Goal: Information Seeking & Learning: Learn about a topic

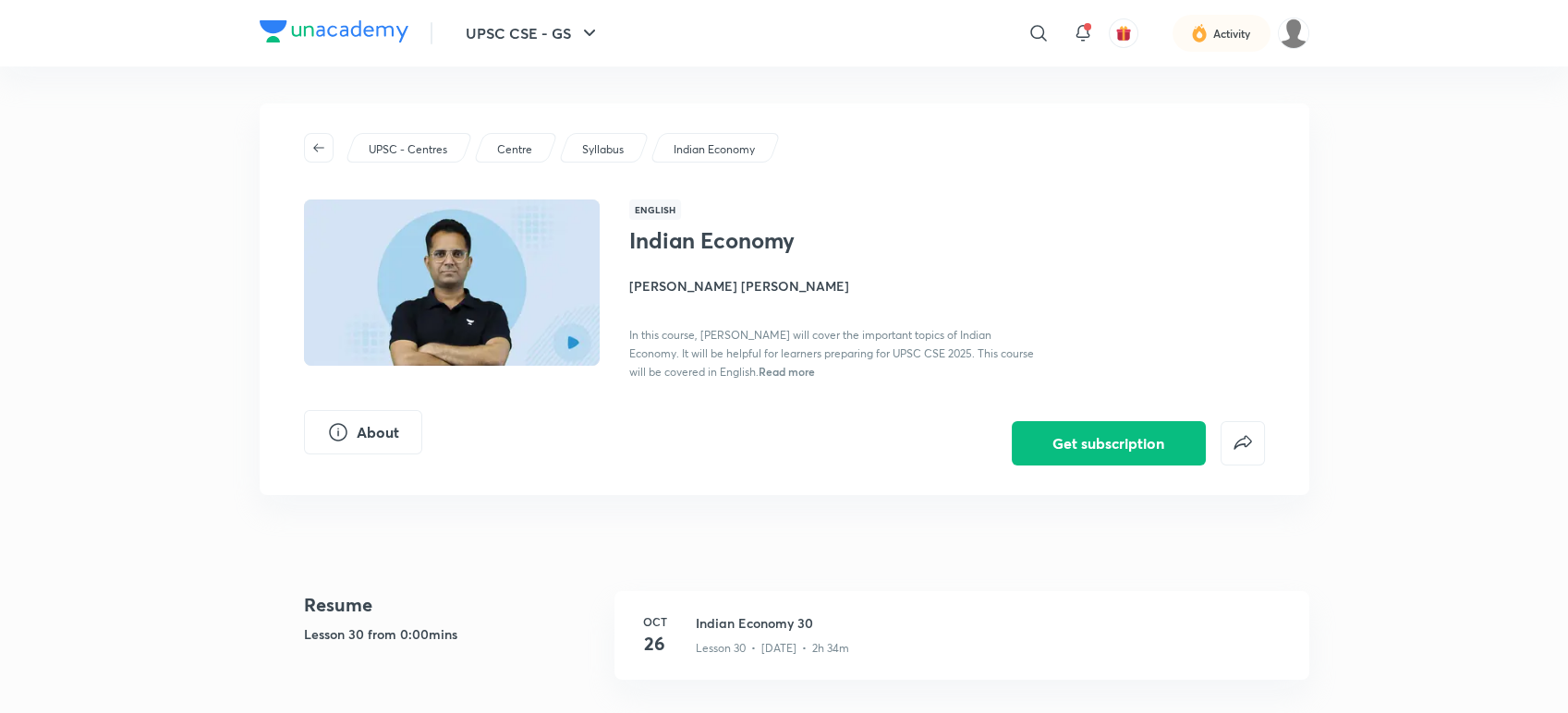
scroll to position [2056, 0]
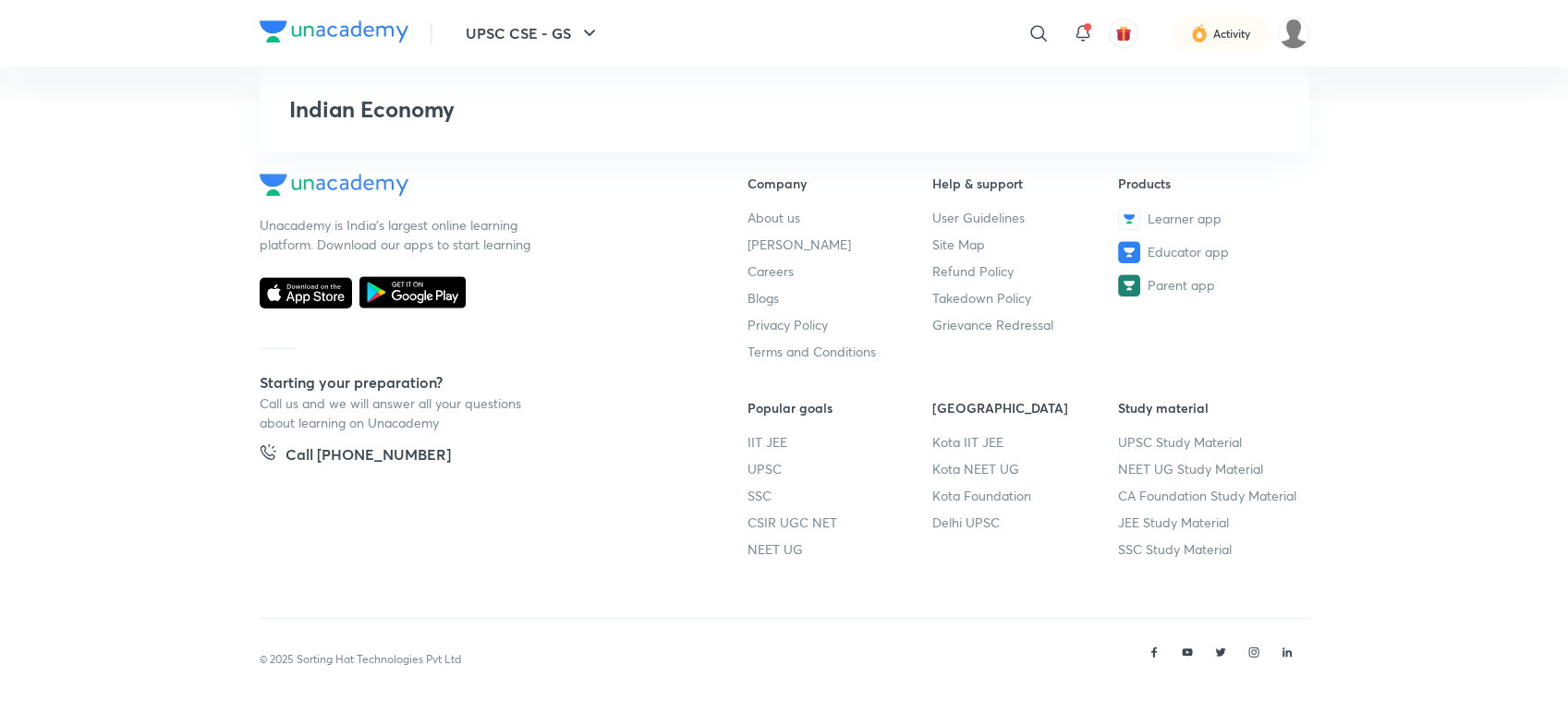
click at [1388, 150] on footer "Unacademy is India’s largest online learning platform. Download our apps to sta…" at bounding box center [784, 407] width 1568 height 615
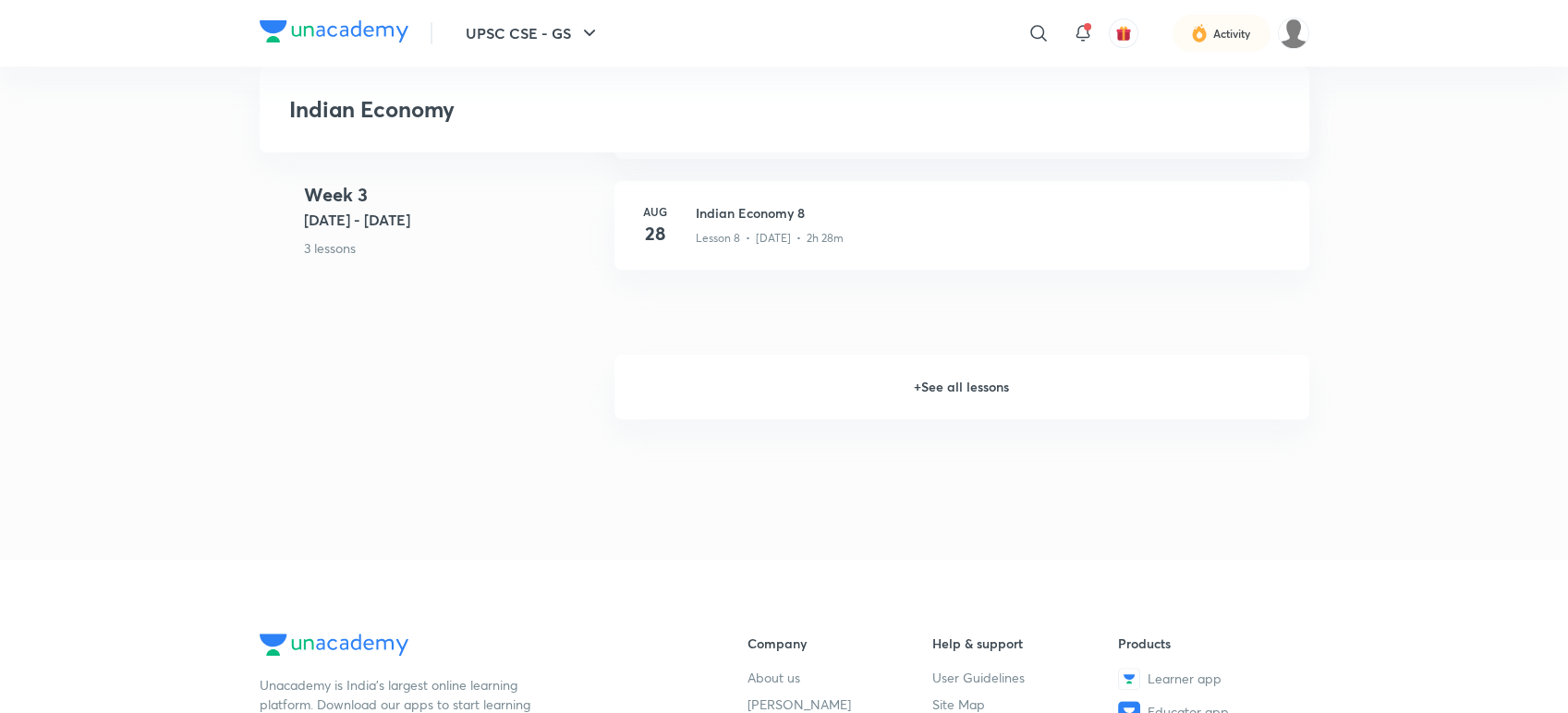
scroll to position [1592, 0]
click at [1089, 403] on h6 "+ See all lessons" at bounding box center [961, 391] width 695 height 65
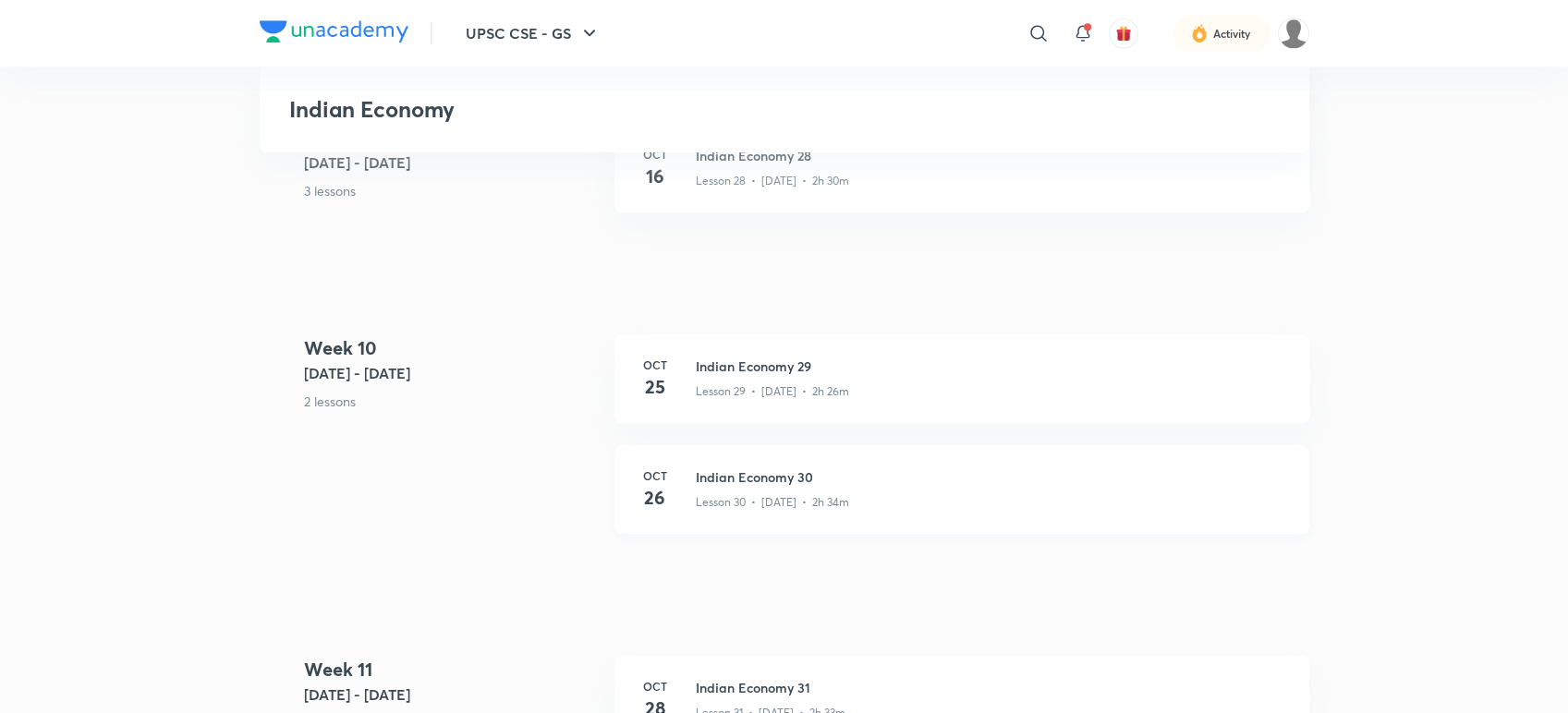
scroll to position [4469, 0]
click at [834, 498] on p "Lesson 30 • [DATE] • 2h 34m" at bounding box center [772, 502] width 154 height 17
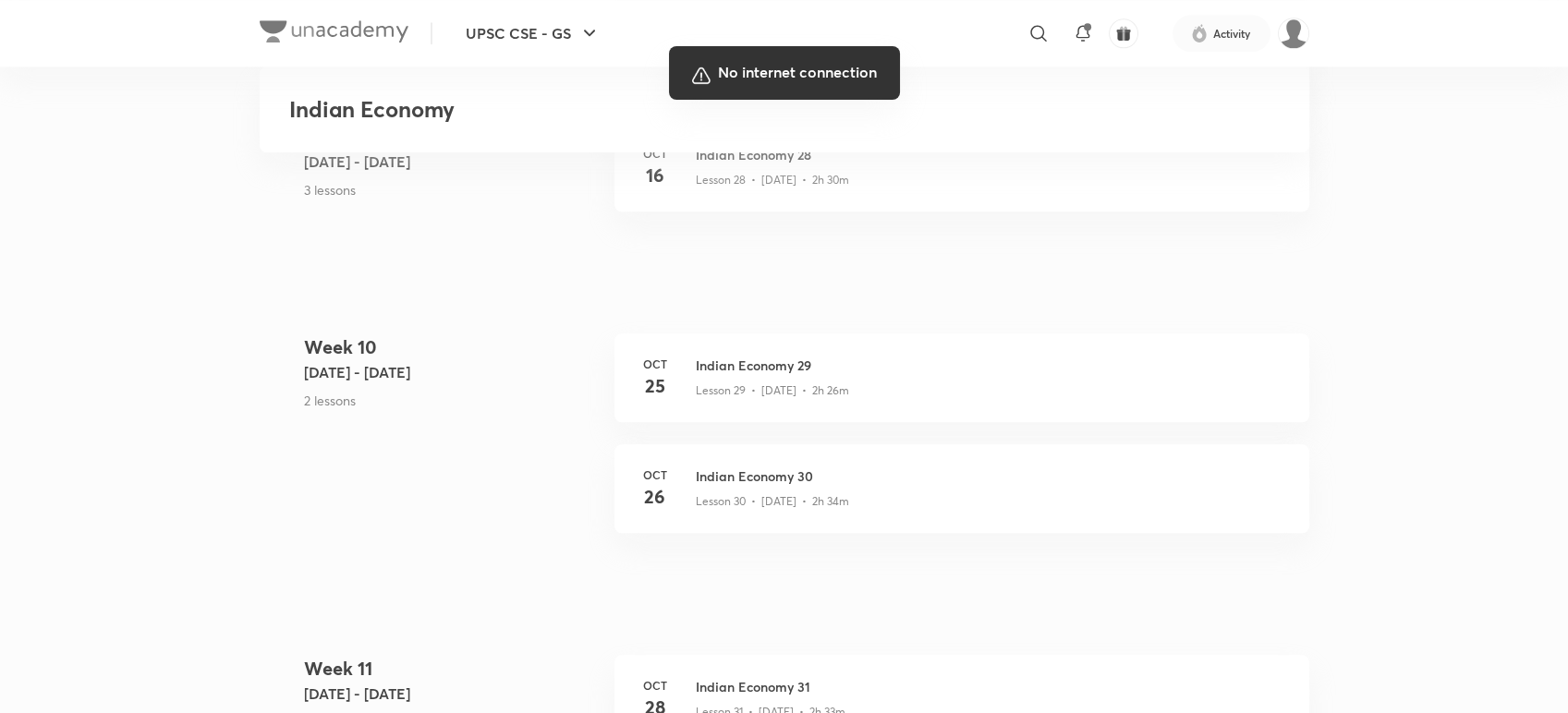
click at [1264, 364] on div at bounding box center [784, 356] width 1568 height 713
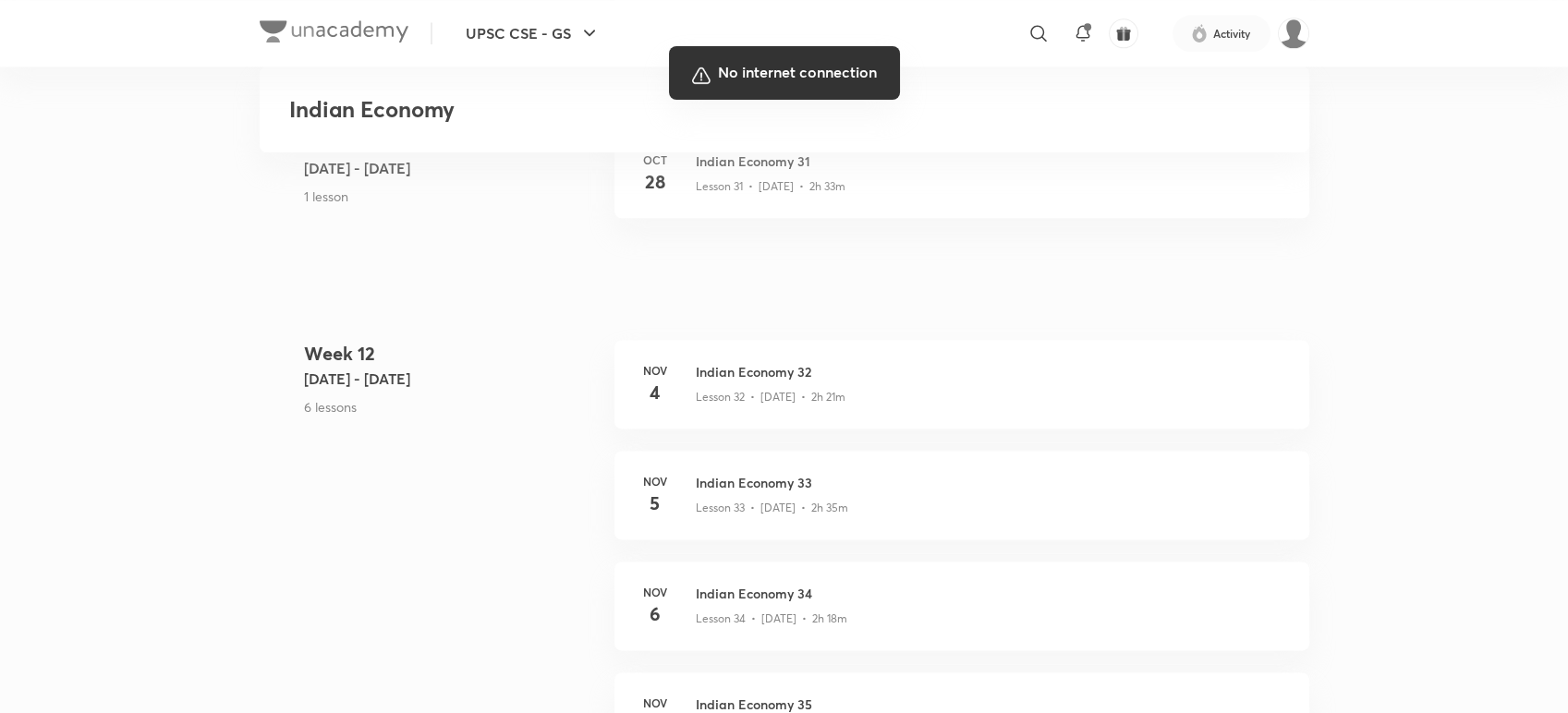
scroll to position [5093, 0]
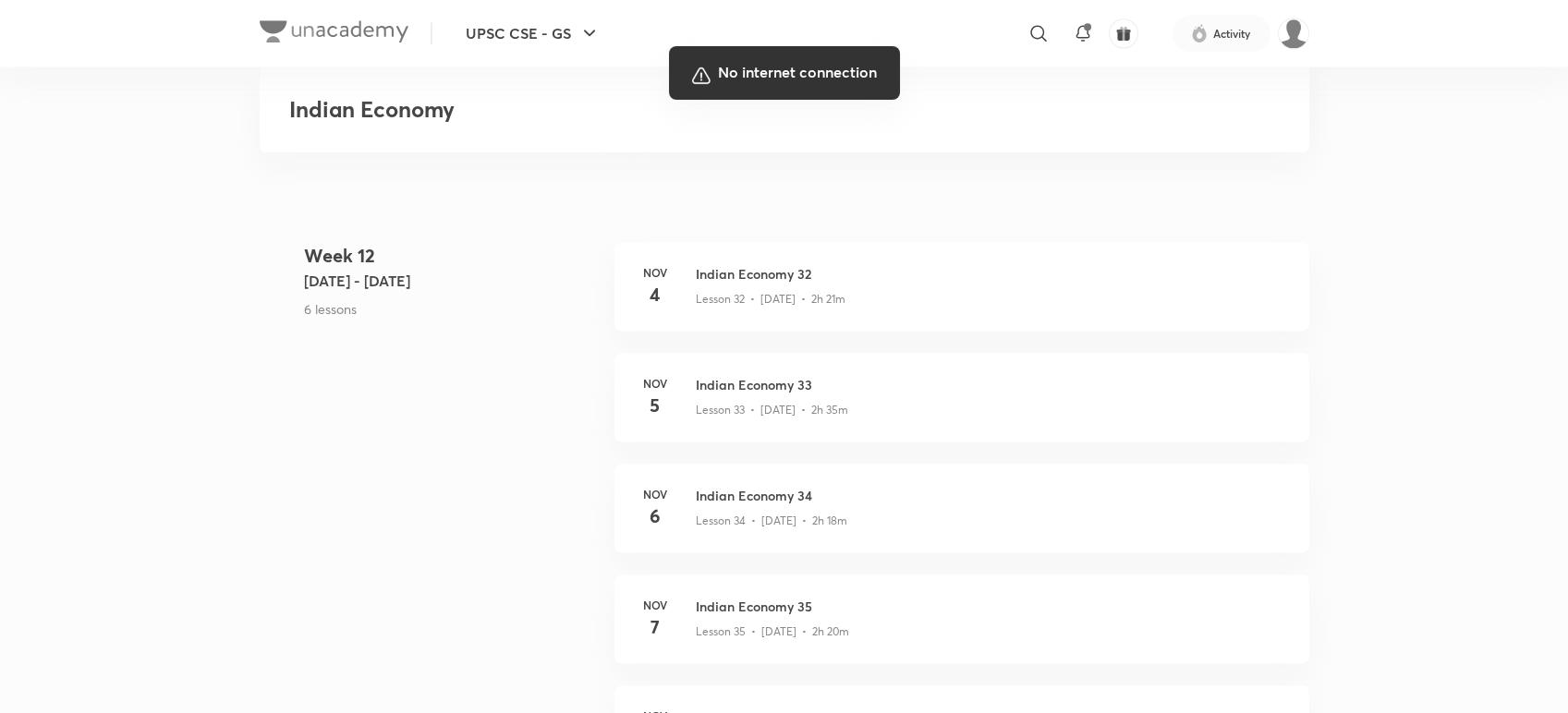
click at [635, 179] on div at bounding box center [784, 356] width 1568 height 713
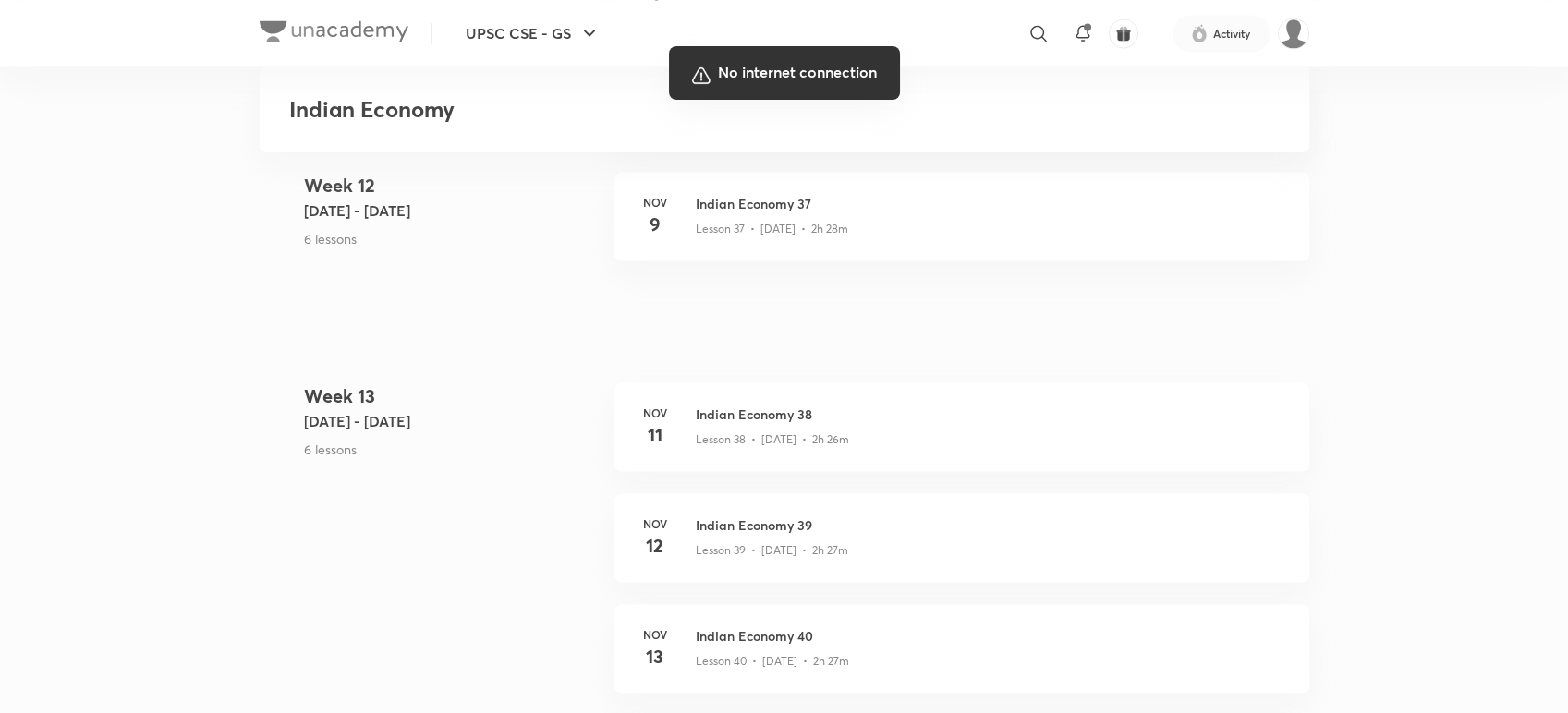
click at [1109, 390] on div at bounding box center [784, 356] width 1568 height 713
click at [511, 321] on div at bounding box center [784, 356] width 1568 height 713
click at [1079, 325] on div at bounding box center [784, 356] width 1568 height 713
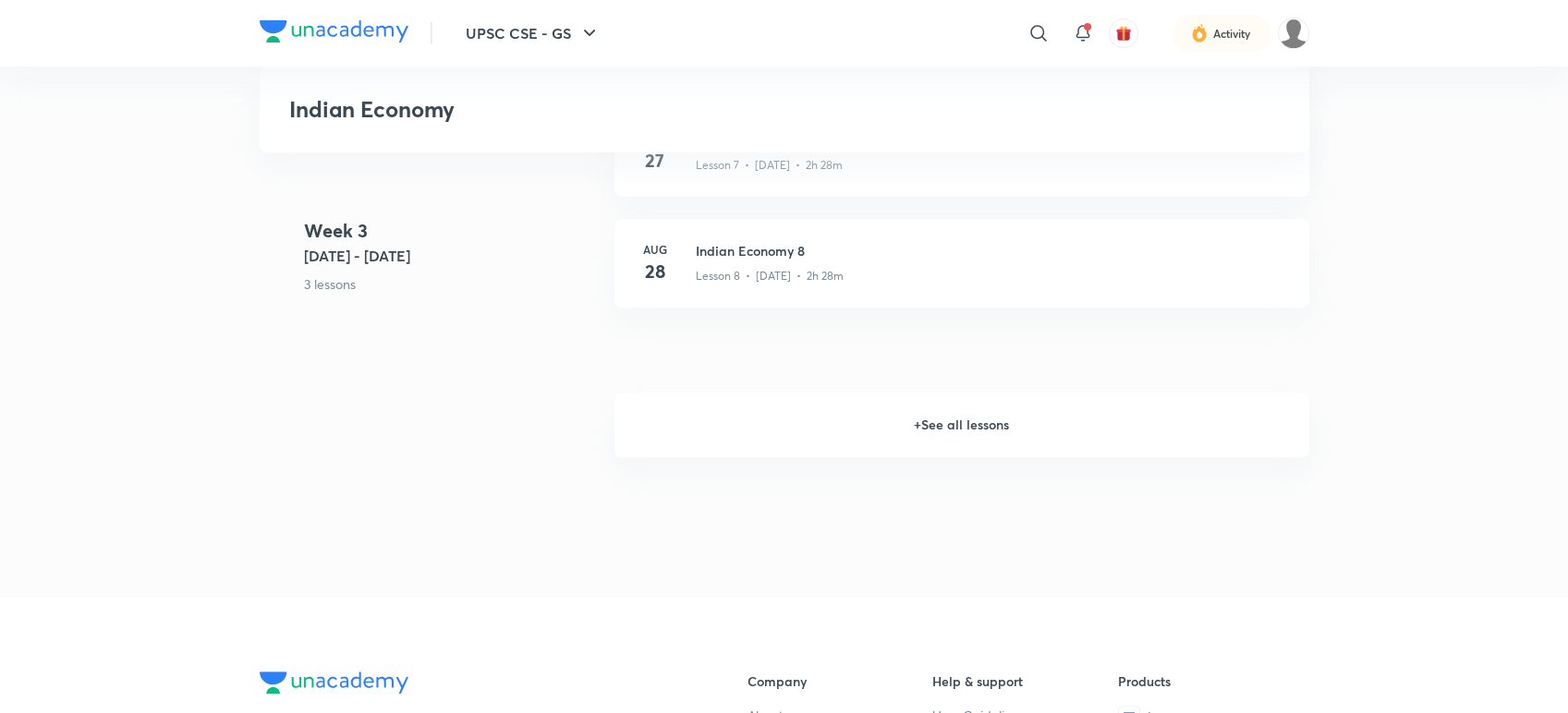
scroll to position [1570, 0]
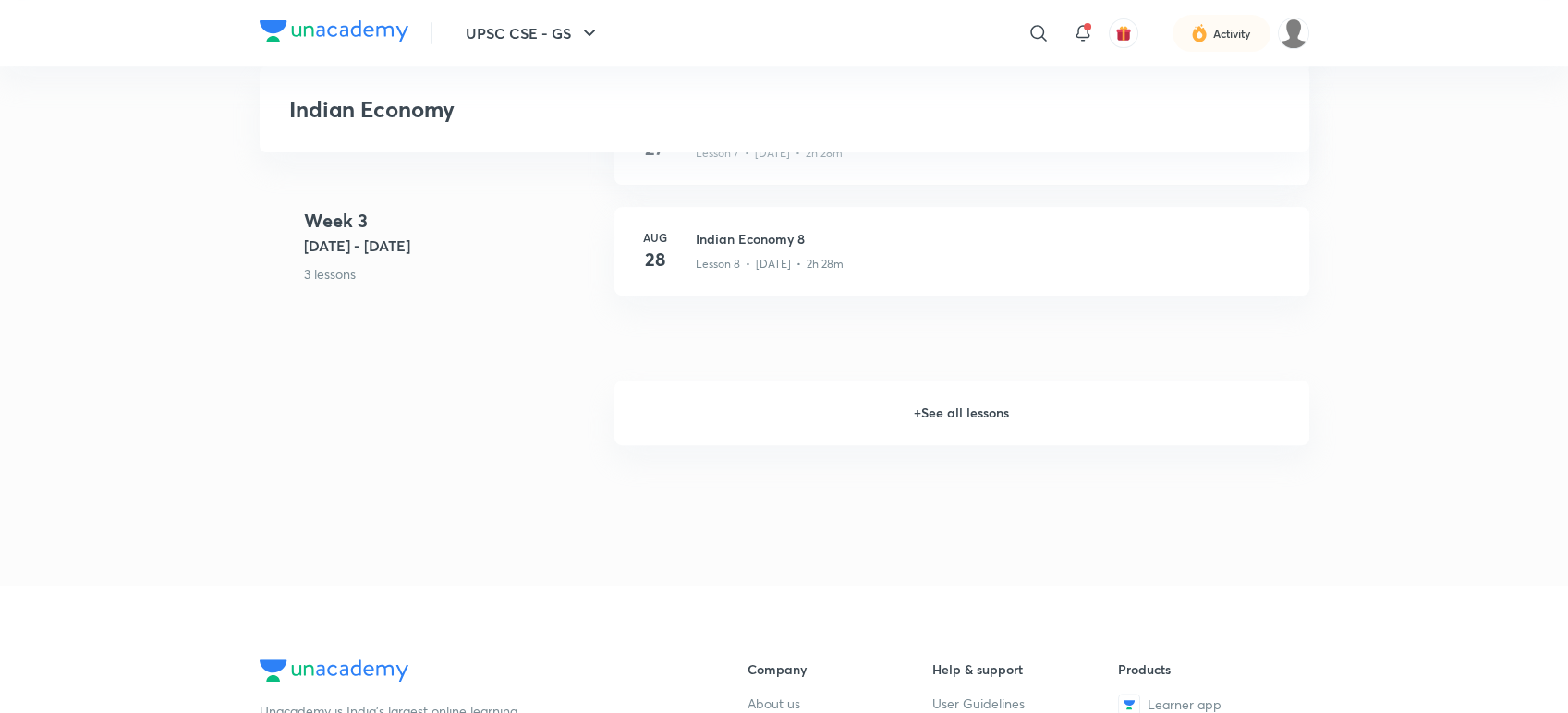
click at [975, 419] on h6 "+ See all lessons" at bounding box center [961, 413] width 695 height 65
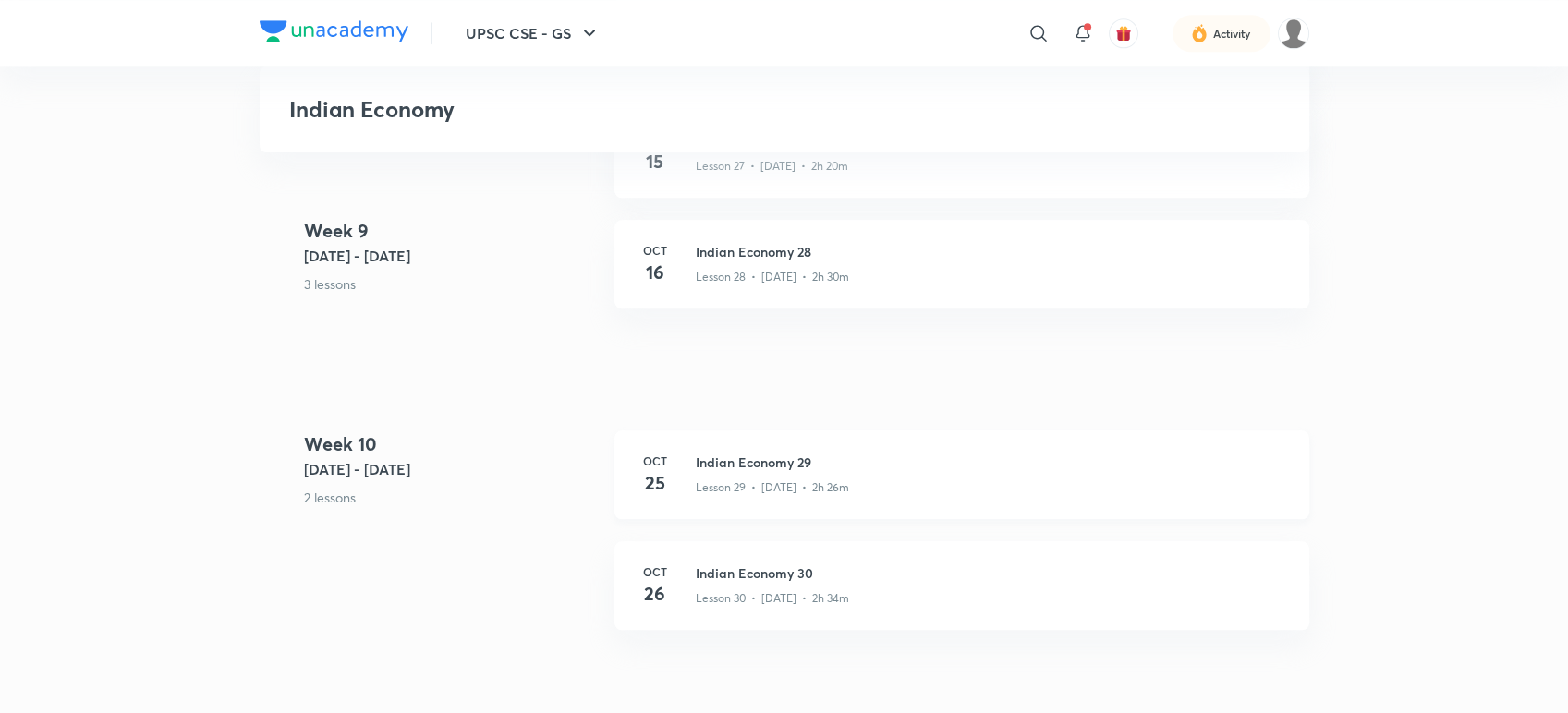
scroll to position [4375, 0]
click at [768, 561] on h3 "Indian Economy 30" at bounding box center [991, 569] width 591 height 19
